Goal: Task Accomplishment & Management: Complete application form

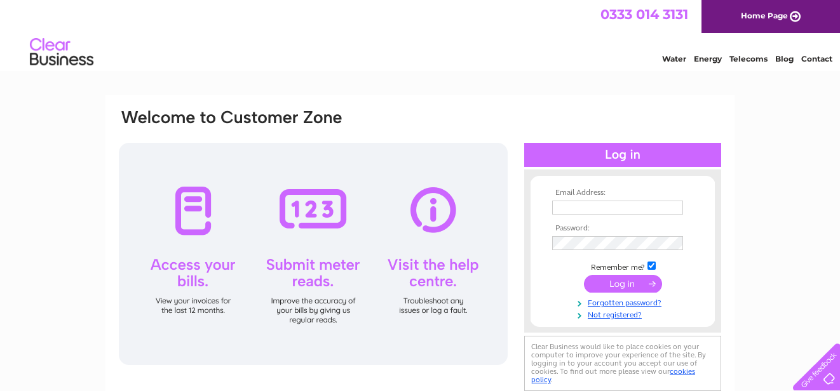
type input "info@ystumtec.co.uk"
click at [610, 283] on input "submit" at bounding box center [623, 284] width 78 height 18
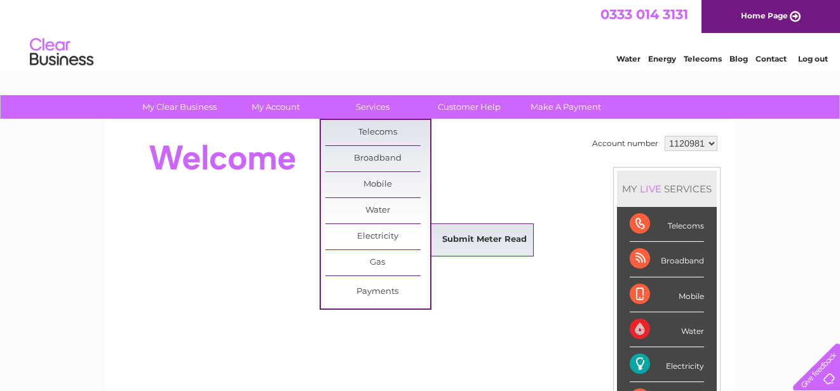
click at [475, 235] on link "Submit Meter Read" at bounding box center [484, 240] width 105 height 25
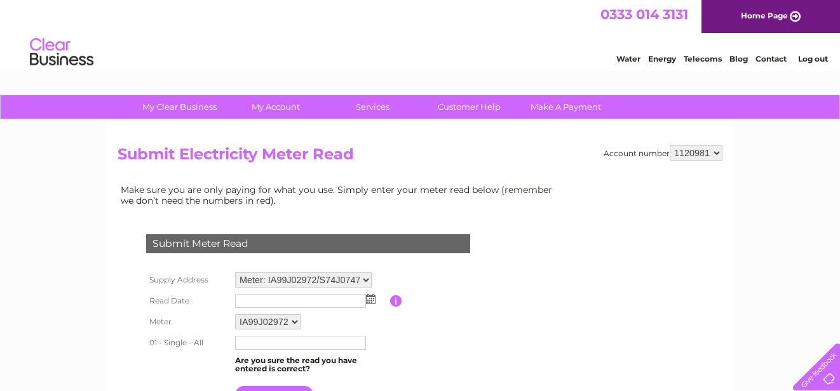
click at [374, 303] on img at bounding box center [371, 299] width 10 height 10
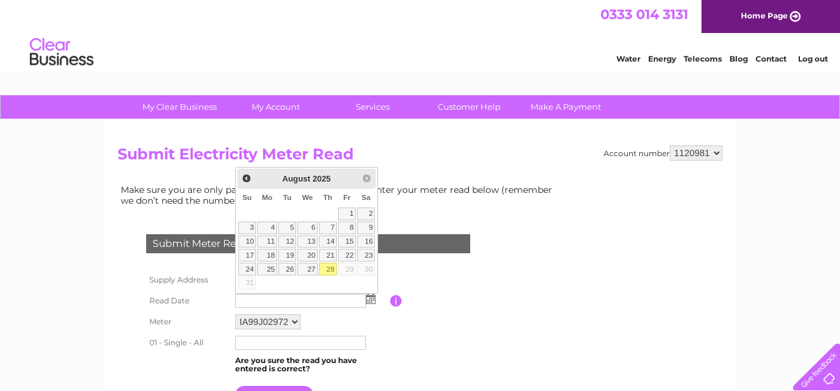
click at [326, 269] on link "28" at bounding box center [328, 269] width 18 height 13
type input "2025/08/28"
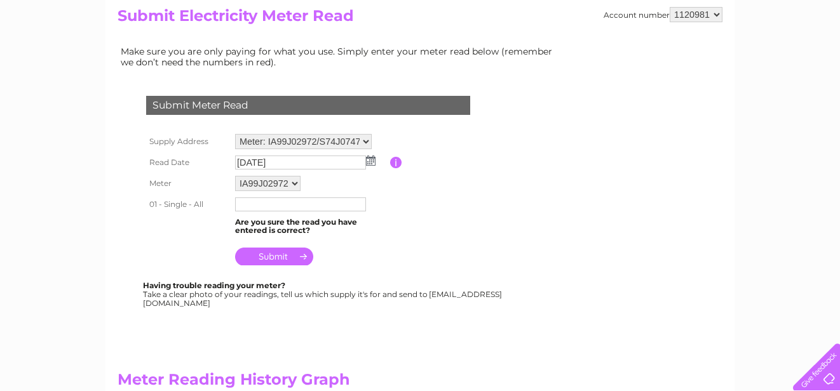
scroll to position [193, 0]
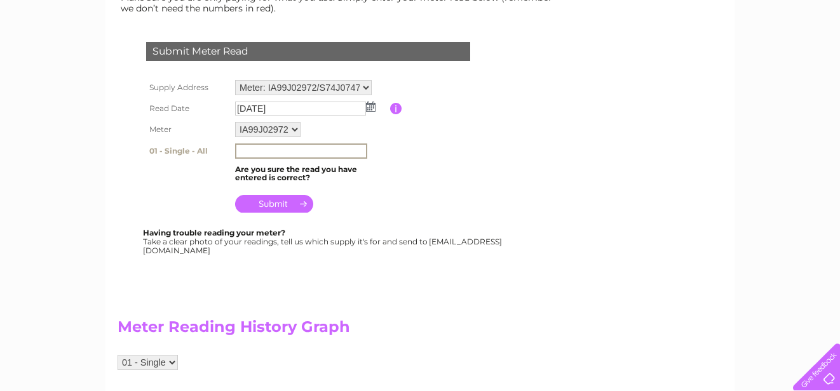
click at [307, 154] on input "text" at bounding box center [301, 151] width 132 height 15
type input "31688"
click at [266, 205] on input "submit" at bounding box center [274, 203] width 78 height 18
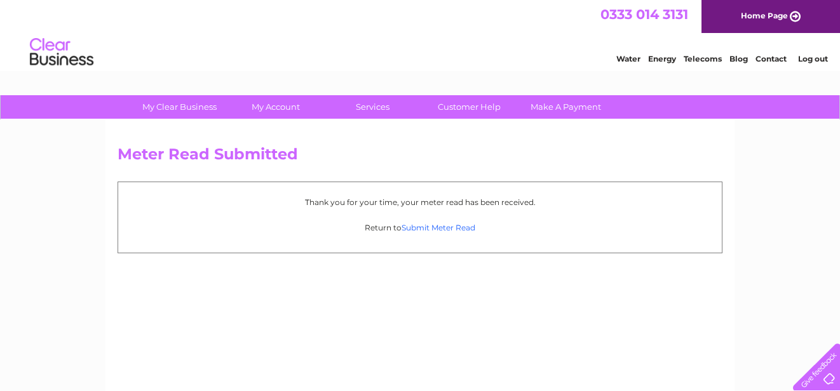
click at [450, 229] on link "Submit Meter Read" at bounding box center [439, 228] width 74 height 10
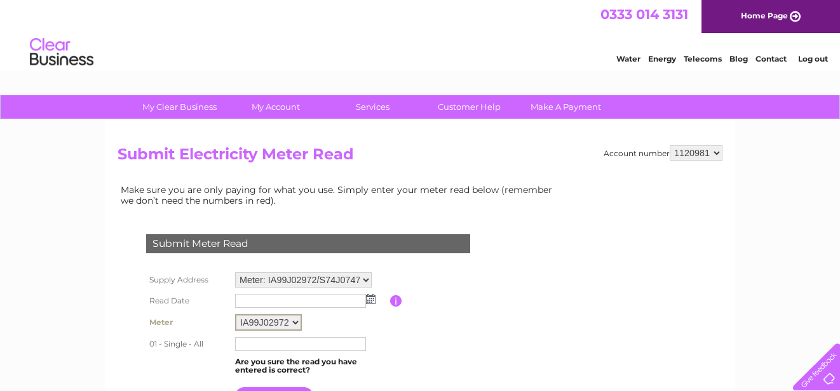
click at [289, 327] on select "IA99J02972 S74J07470 S75J11085" at bounding box center [268, 323] width 67 height 17
select select "168688"
click at [235, 315] on select "IA99J02972 S74J07470 S75J11085" at bounding box center [268, 323] width 67 height 17
click at [371, 297] on img at bounding box center [371, 299] width 10 height 10
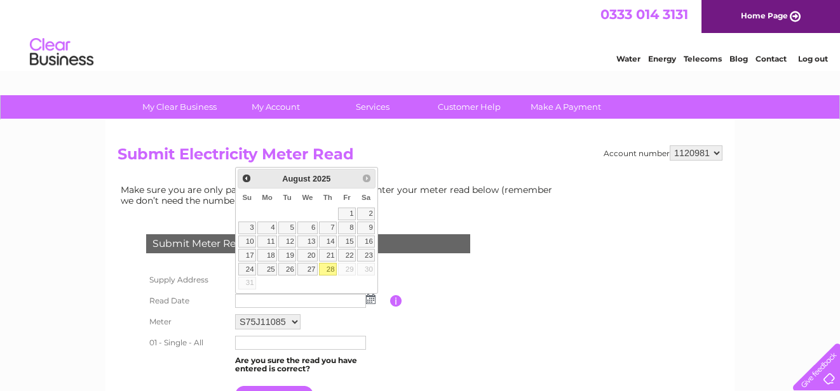
click at [331, 274] on link "28" at bounding box center [328, 269] width 18 height 13
type input "[DATE]"
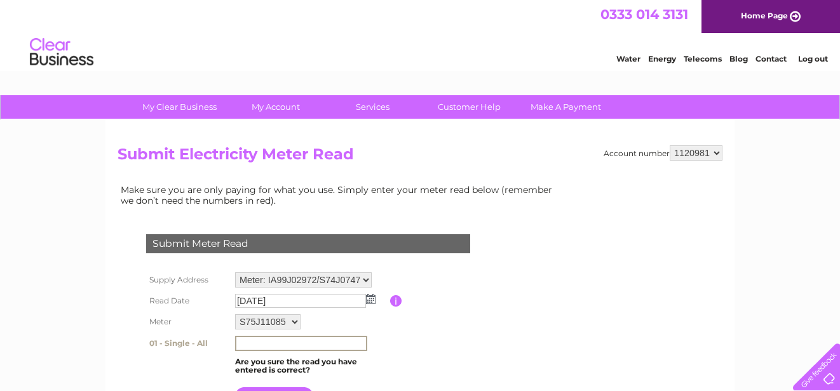
click at [309, 343] on input "text" at bounding box center [301, 343] width 132 height 15
type input "83122"
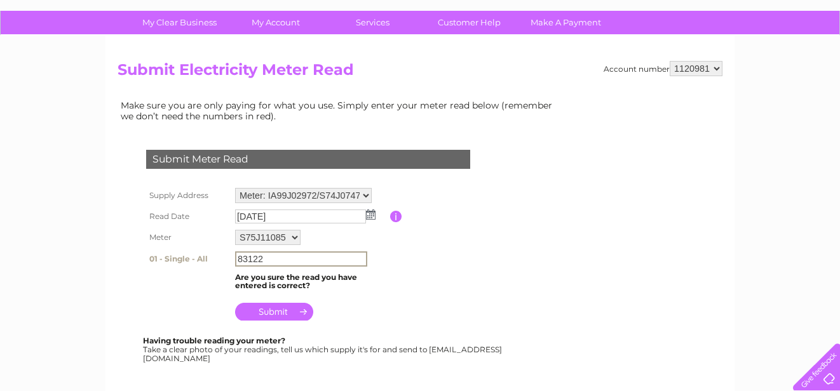
scroll to position [92, 0]
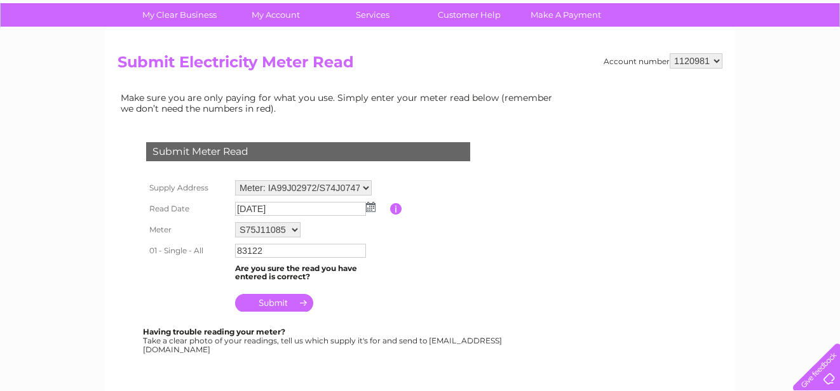
click at [273, 308] on input "submit" at bounding box center [274, 303] width 78 height 18
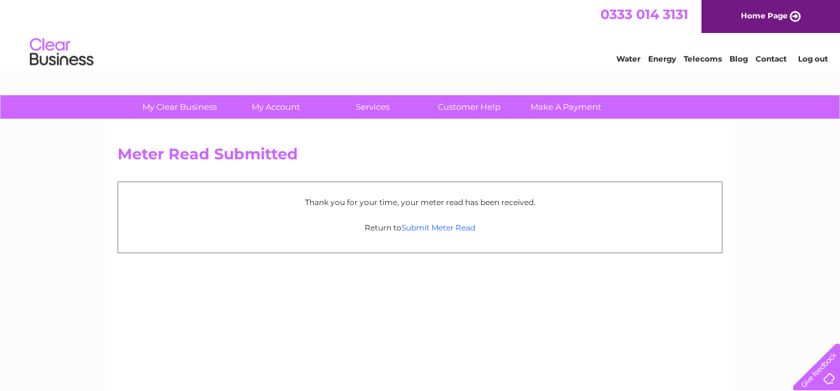
click at [448, 229] on link "Submit Meter Read" at bounding box center [439, 228] width 74 height 10
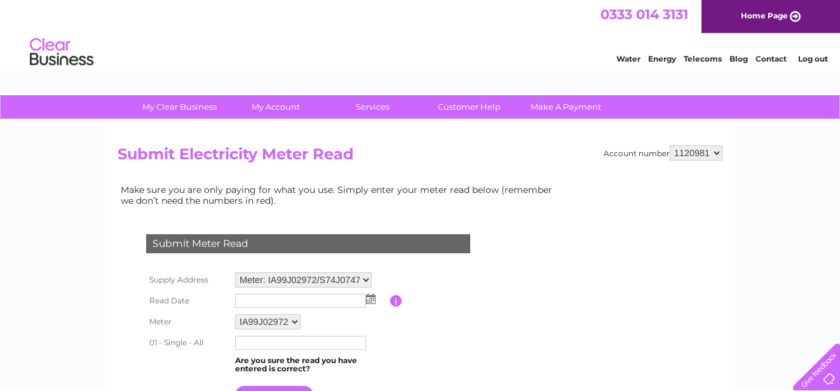
click at [374, 301] on img at bounding box center [371, 299] width 10 height 10
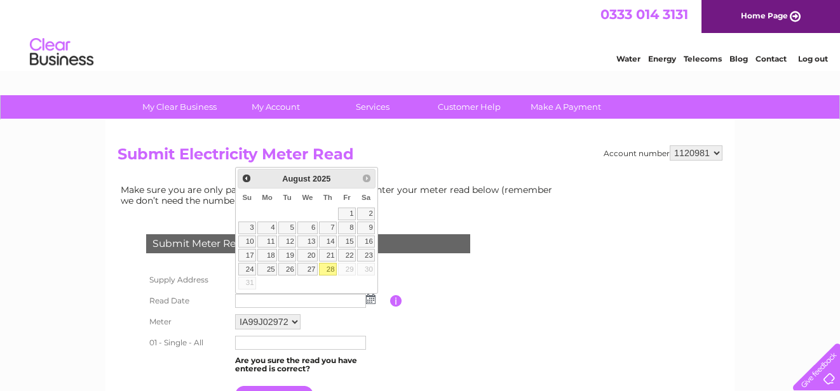
click at [324, 270] on link "28" at bounding box center [328, 269] width 18 height 13
type input "2025/08/28"
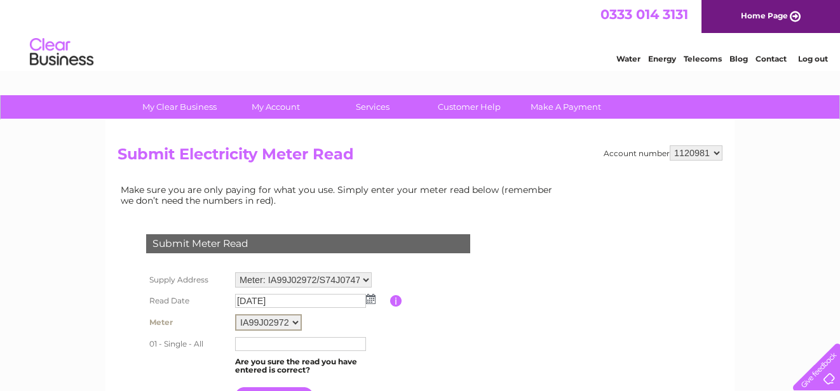
click at [290, 327] on select "IA99J02972 S74J07470 S75J11085" at bounding box center [268, 323] width 67 height 17
select select "168687"
click at [235, 315] on select "IA99J02972 S74J07470 S75J11085" at bounding box center [268, 323] width 67 height 17
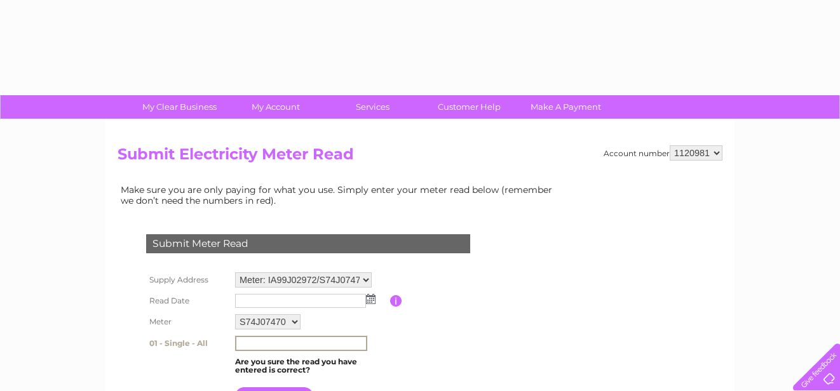
click at [297, 348] on input "text" at bounding box center [301, 343] width 132 height 15
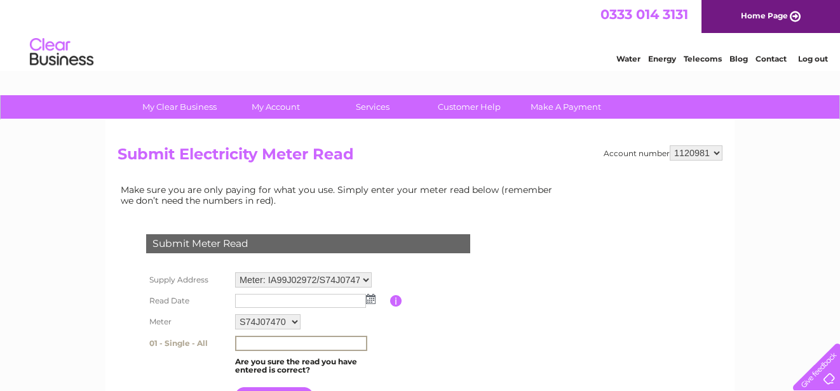
type input "10935"
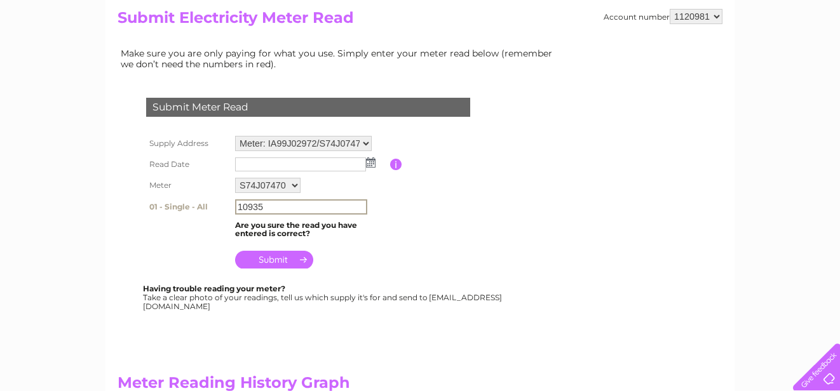
scroll to position [179, 0]
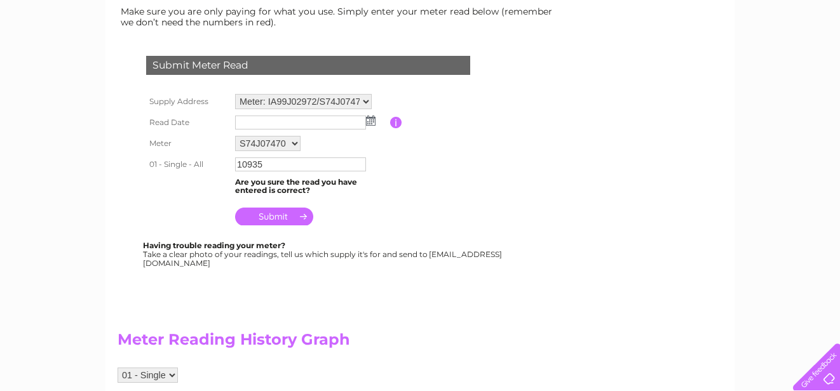
click at [252, 219] on input "submit" at bounding box center [274, 217] width 78 height 18
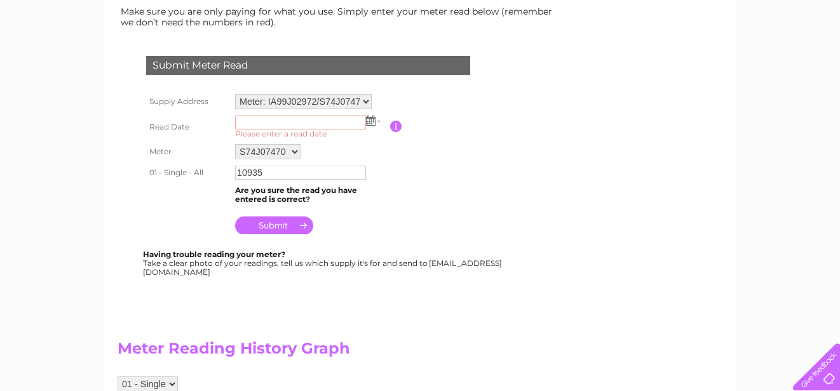
click at [371, 119] on img at bounding box center [371, 121] width 10 height 10
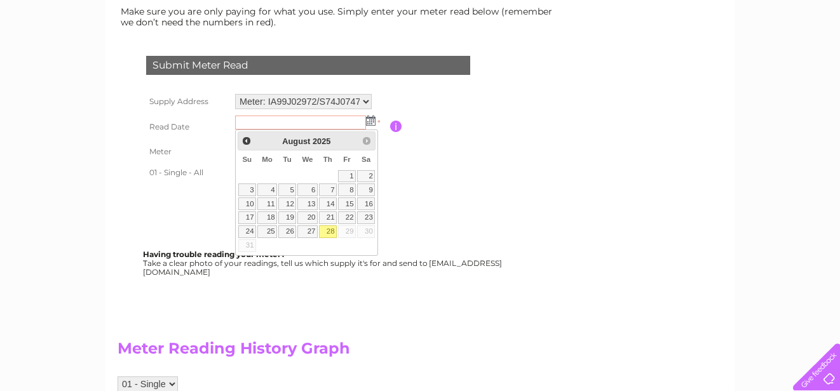
click at [324, 228] on link "28" at bounding box center [328, 232] width 18 height 13
type input "2025/08/28"
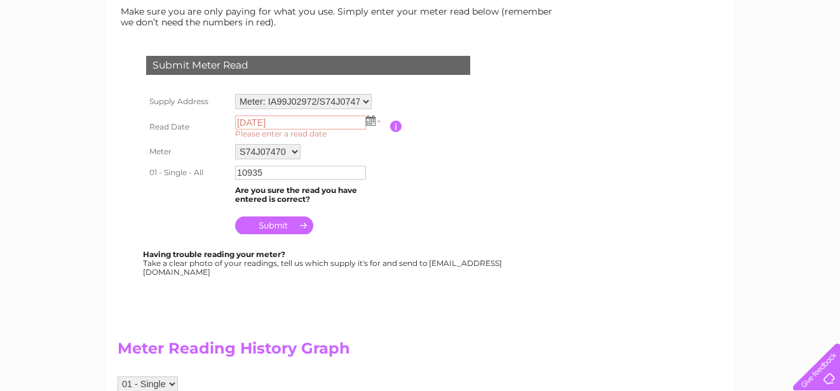
click at [269, 225] on input "submit" at bounding box center [274, 226] width 78 height 18
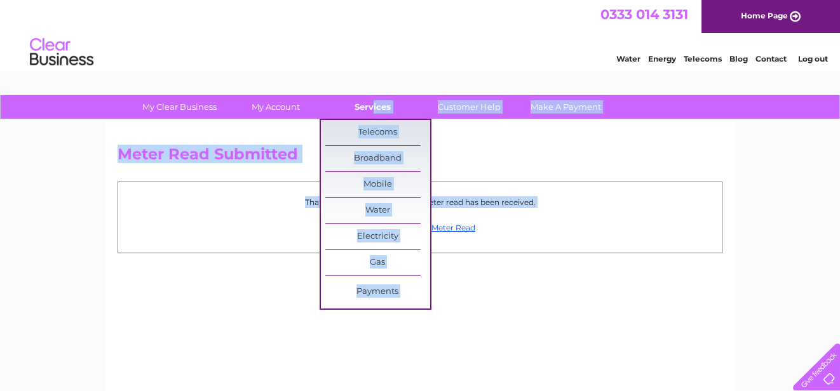
drag, startPoint x: 428, startPoint y: 217, endPoint x: 371, endPoint y: 114, distance: 118.0
click at [371, 114] on div "My Clear Business Login Details My Details My Preferences Link Account My Accou…" at bounding box center [420, 394] width 840 height 598
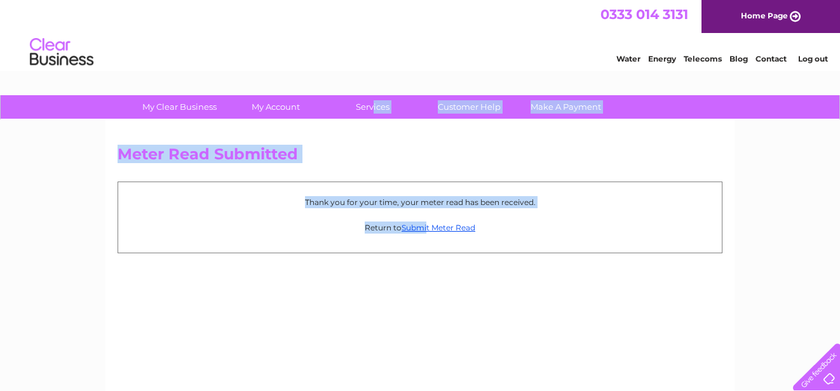
click at [482, 137] on div "Meter Read Submitted Thank you for your time, your meter read has been received…" at bounding box center [420, 298] width 629 height 356
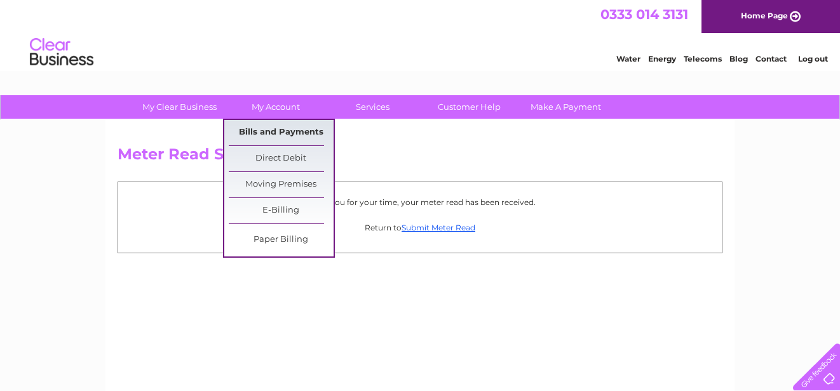
click at [274, 137] on link "Bills and Payments" at bounding box center [281, 132] width 105 height 25
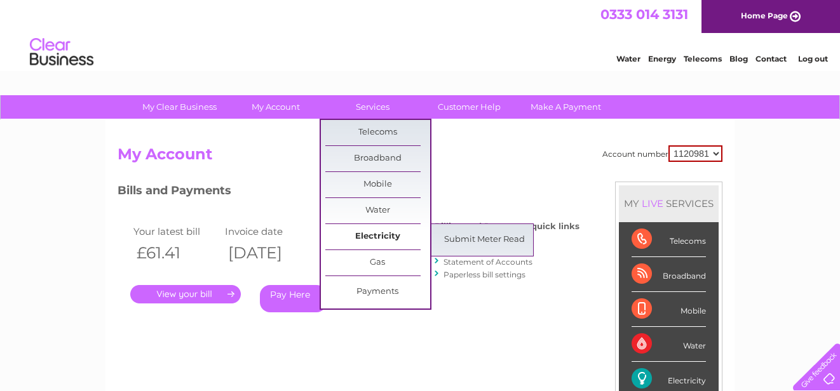
click at [364, 233] on link "Electricity" at bounding box center [377, 236] width 105 height 25
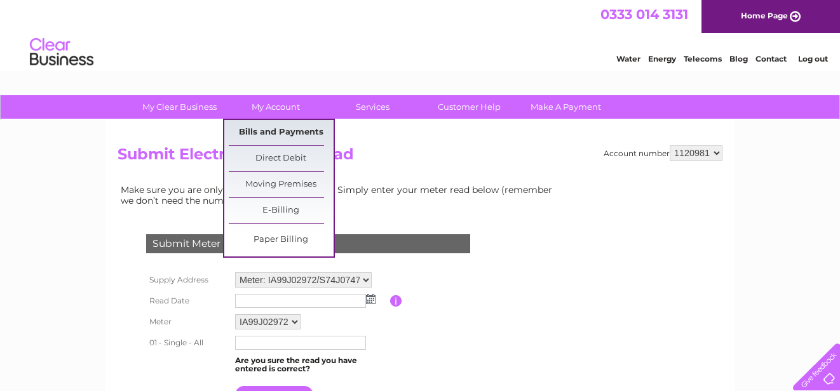
click at [260, 138] on link "Bills and Payments" at bounding box center [281, 132] width 105 height 25
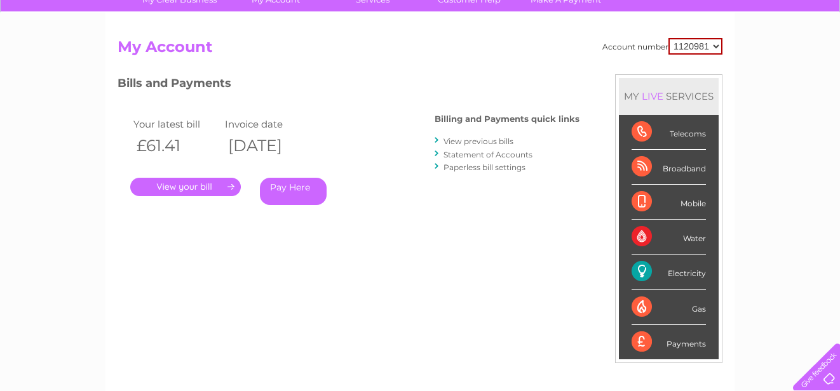
scroll to position [106, 0]
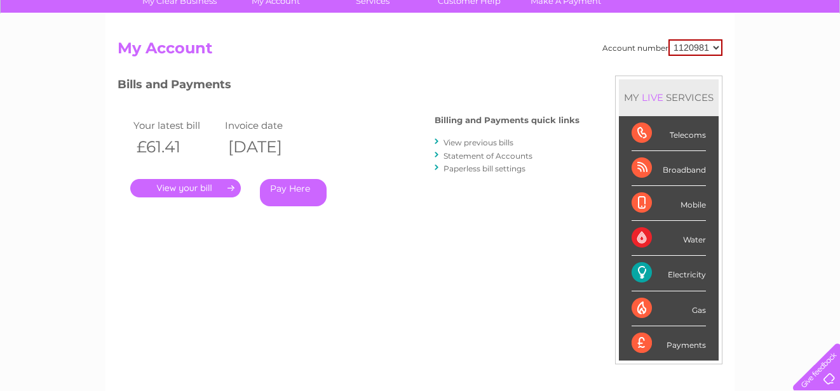
click at [489, 142] on link "View previous bills" at bounding box center [479, 143] width 70 height 10
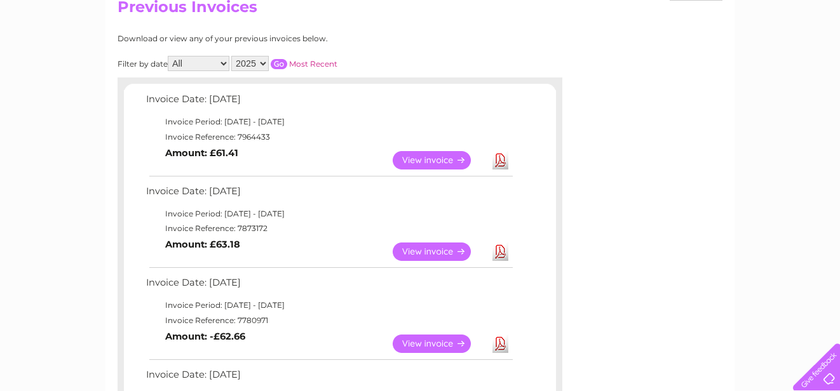
scroll to position [149, 0]
